Goal: Find specific page/section: Find specific page/section

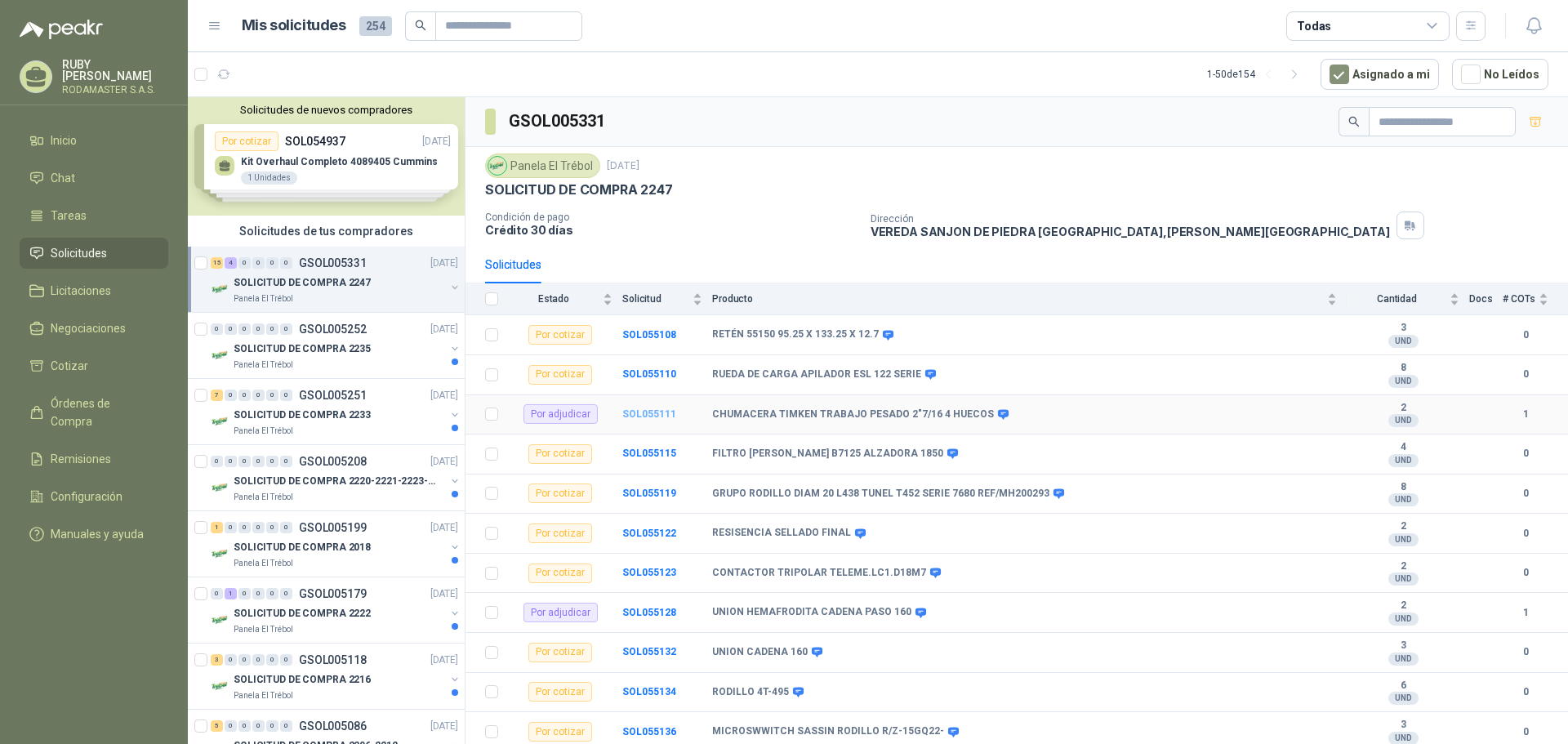
click at [633, 414] on b "SOL055111" at bounding box center [649, 414] width 54 height 11
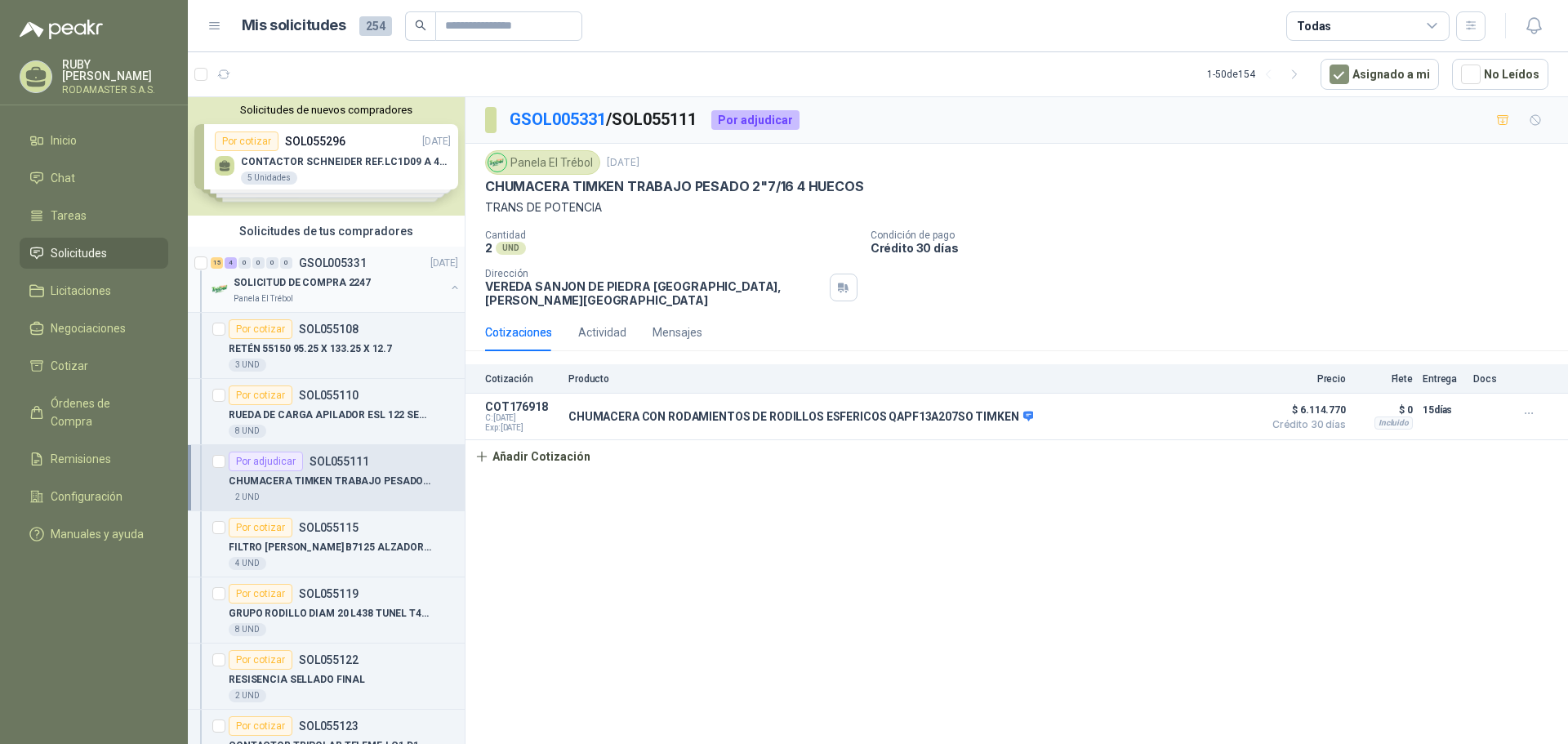
click at [385, 284] on div "SOLICITUD DE COMPRA 2247" at bounding box center [338, 282] width 211 height 20
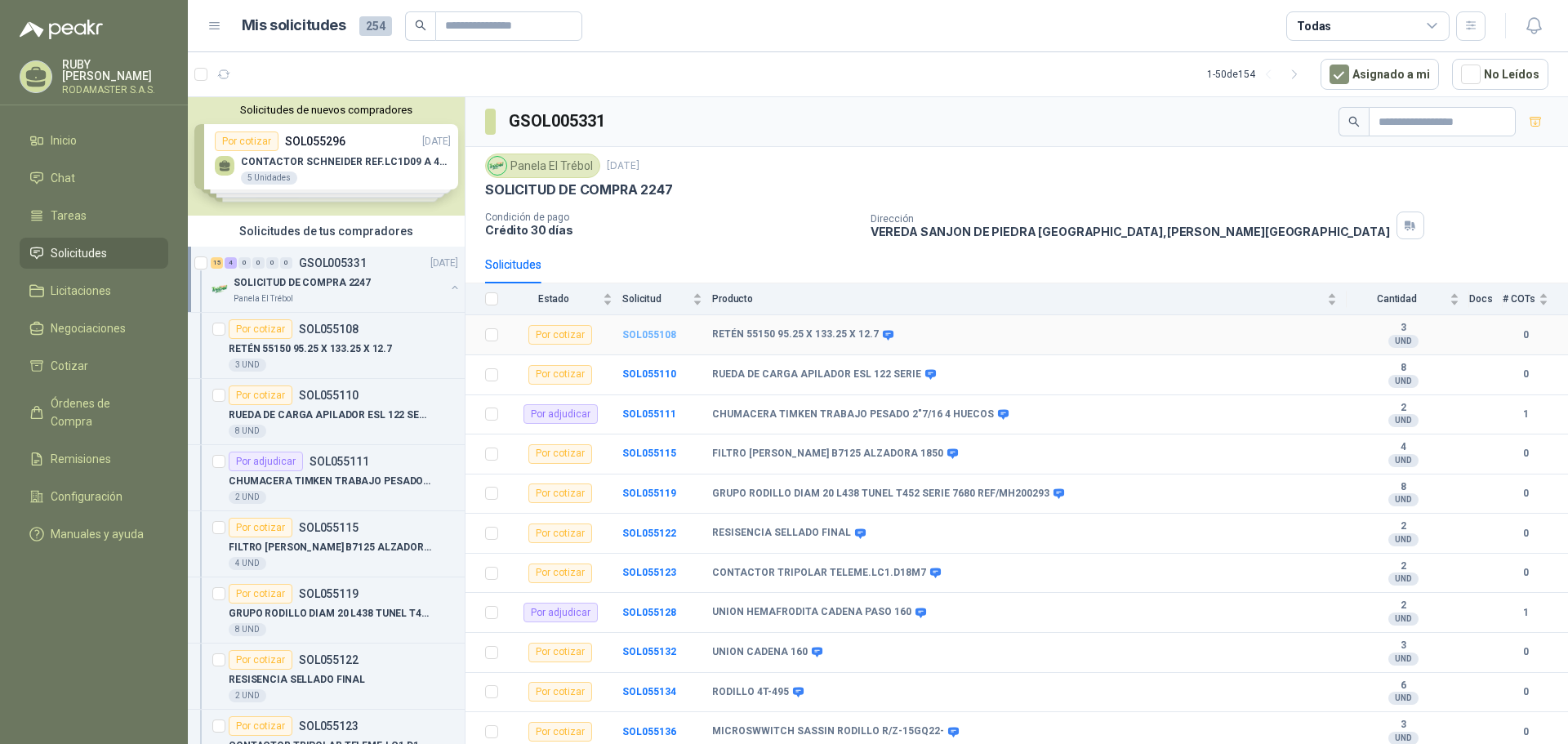
click at [635, 329] on b "SOL055108" at bounding box center [649, 334] width 54 height 11
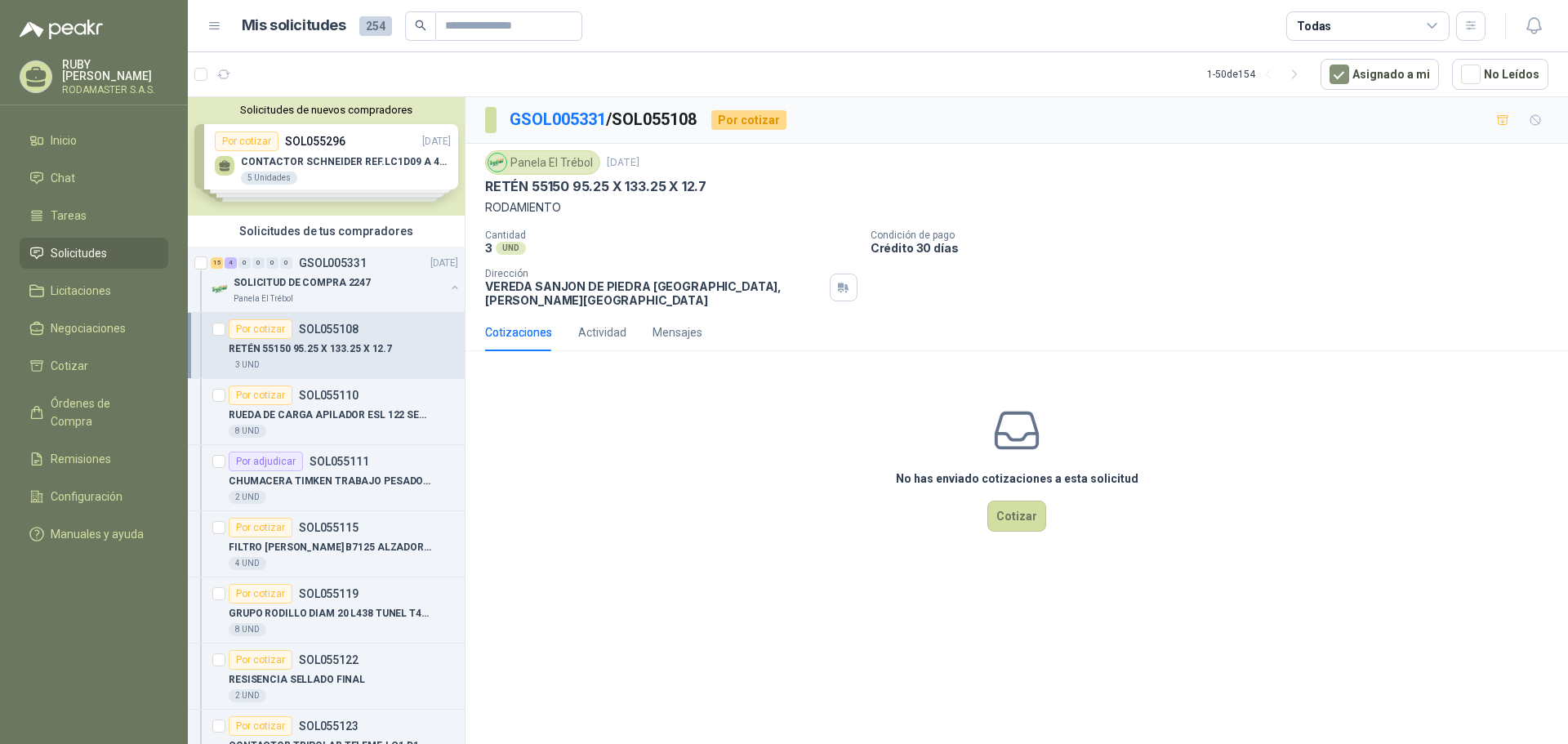
click at [329, 158] on div "Solicitudes de nuevos compradores Por cotizar SOL055296 10/09/25 CONTACTOR SCHN…" at bounding box center [327, 157] width 277 height 118
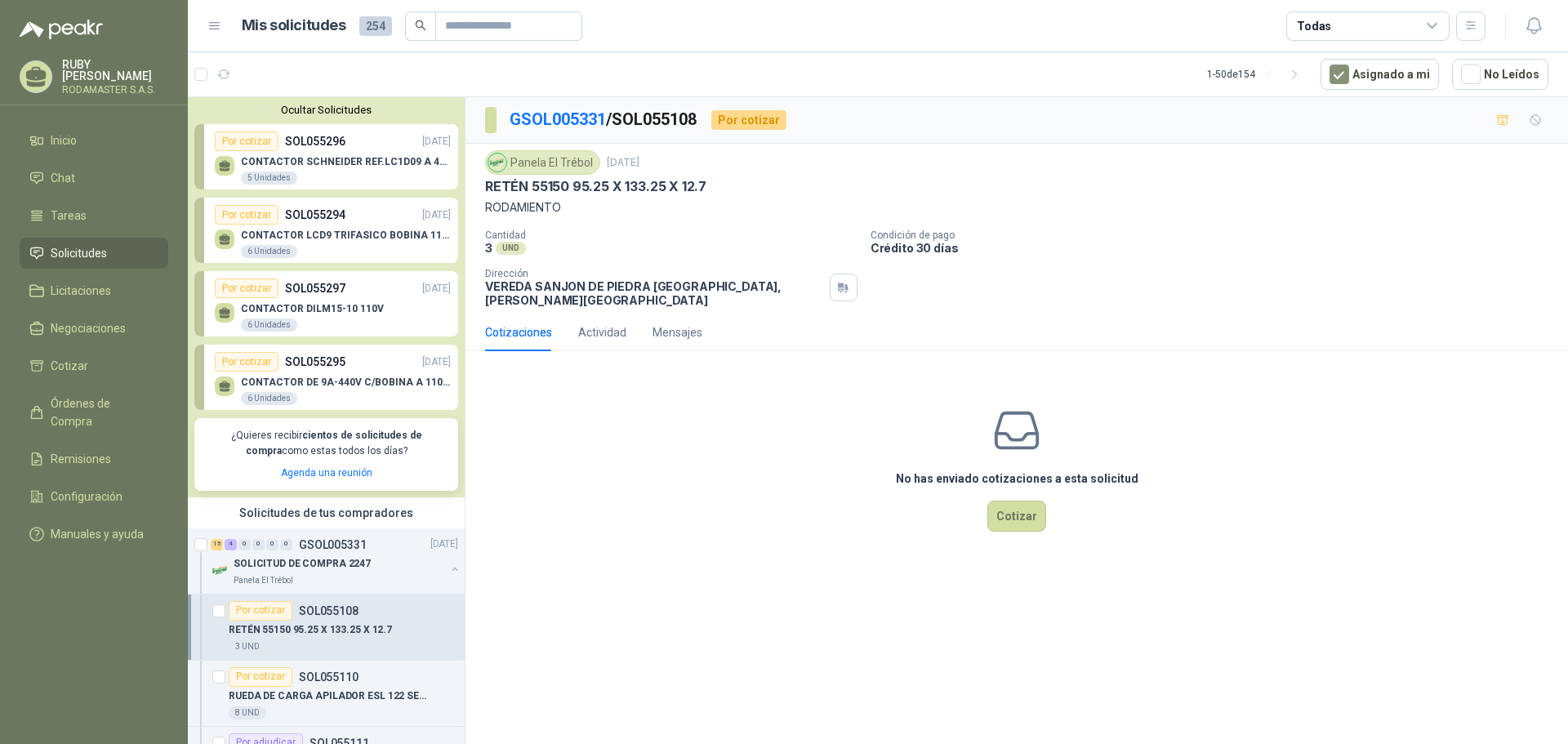
click at [329, 158] on p "CONTACTOR SCHNEIDER REF.LC1D09 A 440V AC" at bounding box center [346, 161] width 210 height 11
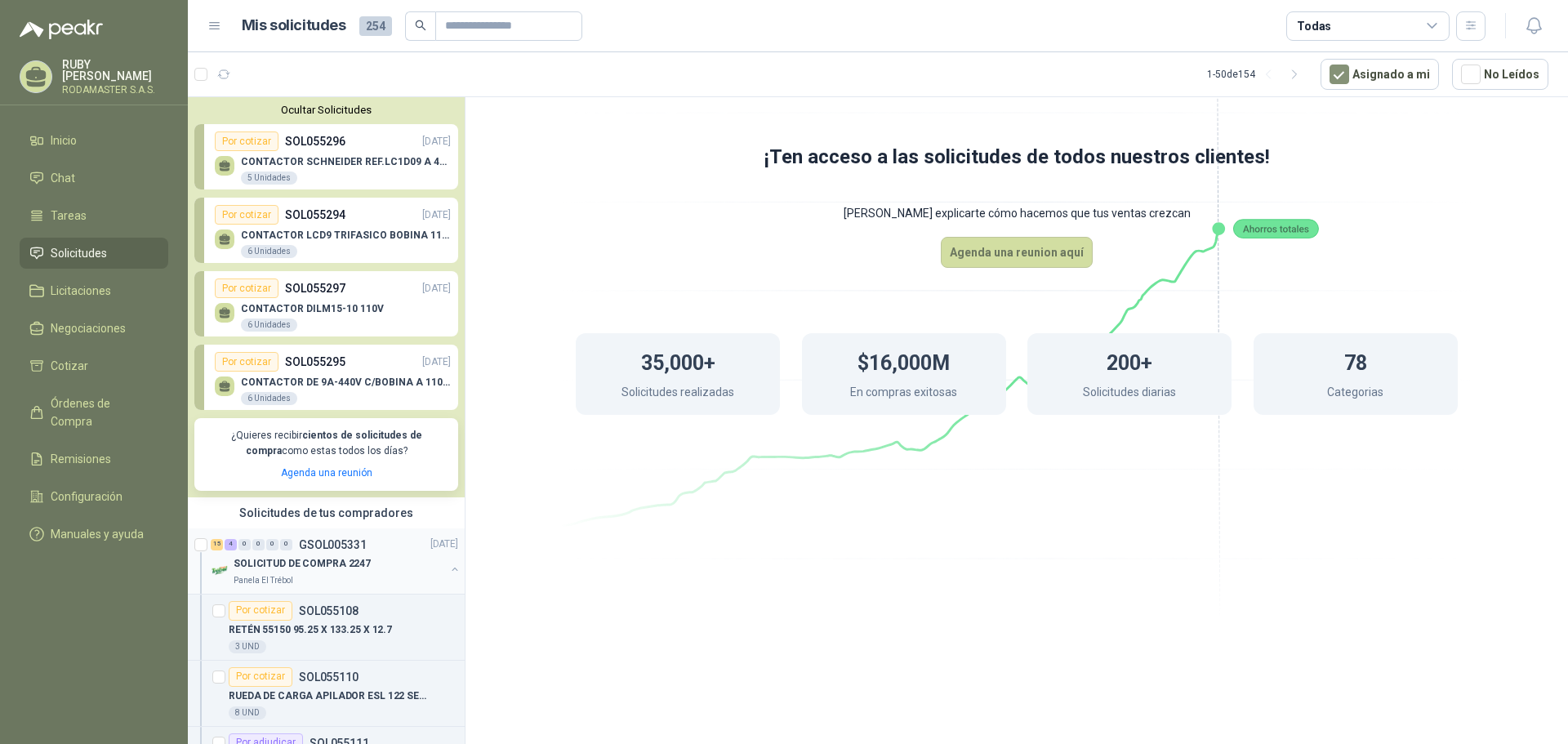
click at [314, 559] on p "SOLICITUD DE COMPRA 2247" at bounding box center [302, 563] width 138 height 15
